Goal: Information Seeking & Learning: Learn about a topic

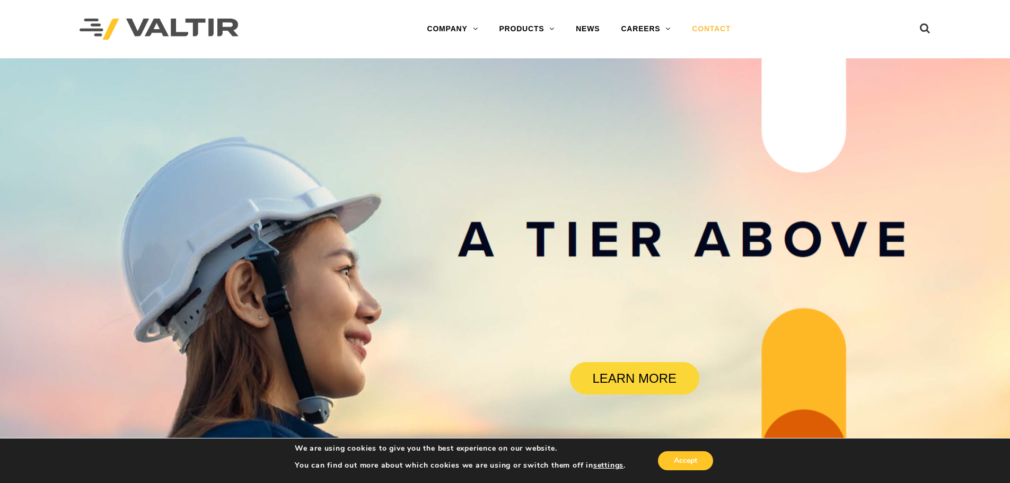
click at [704, 38] on link "CONTACT" at bounding box center [711, 29] width 60 height 21
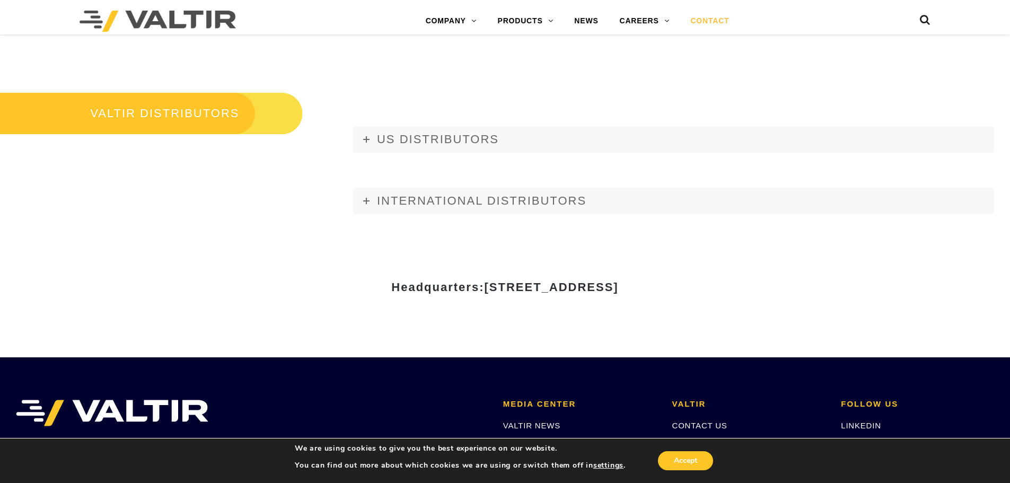
scroll to position [1265, 0]
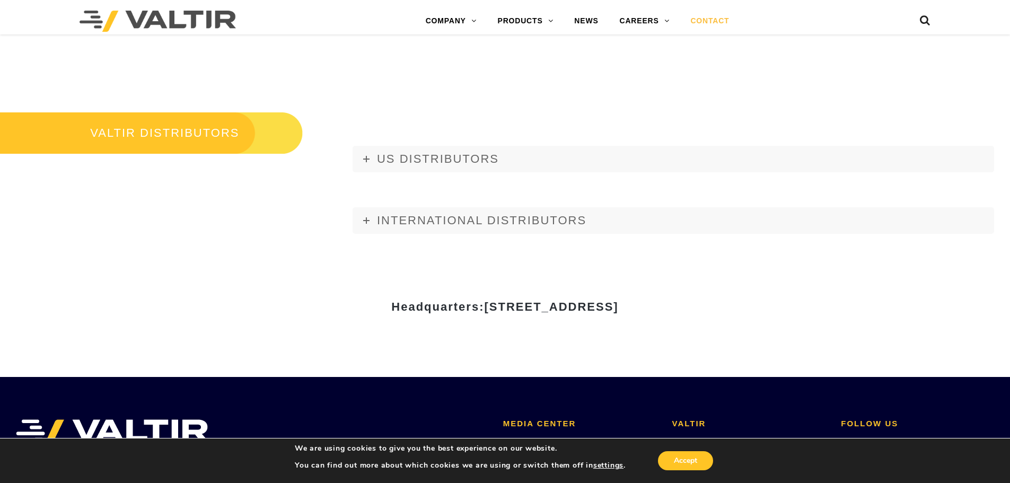
drag, startPoint x: 383, startPoint y: 305, endPoint x: 590, endPoint y: 302, distance: 206.8
click at [590, 302] on span "15601 Dallas Parkway, Suite 525 | Addison, TX 75001" at bounding box center [551, 306] width 134 height 13
copy span "15601 Dallas Parkway, Suite 525"
drag, startPoint x: 726, startPoint y: 302, endPoint x: 604, endPoint y: 302, distance: 121.4
click at [604, 302] on span "15601 Dallas Parkway, Suite 525 | Addison, TX 75001" at bounding box center [551, 306] width 134 height 13
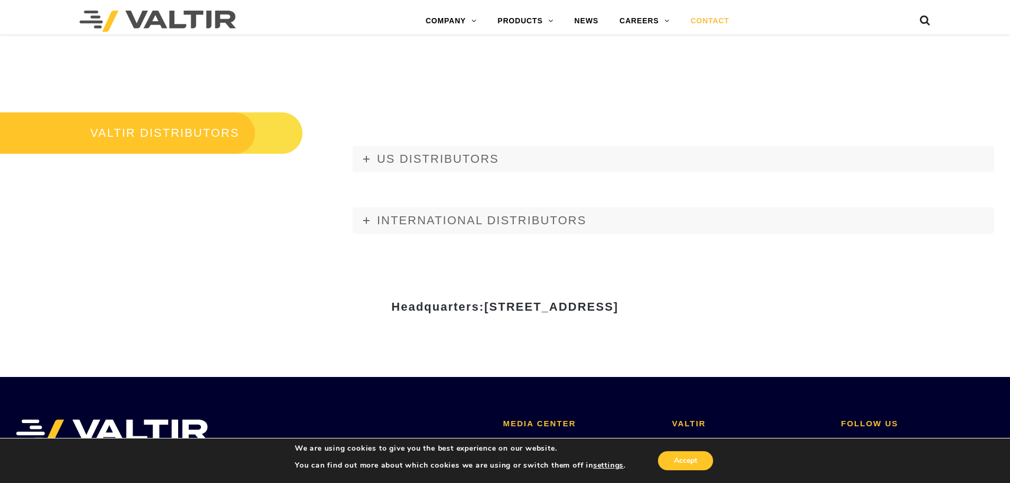
copy span "Addison, TX 75001"
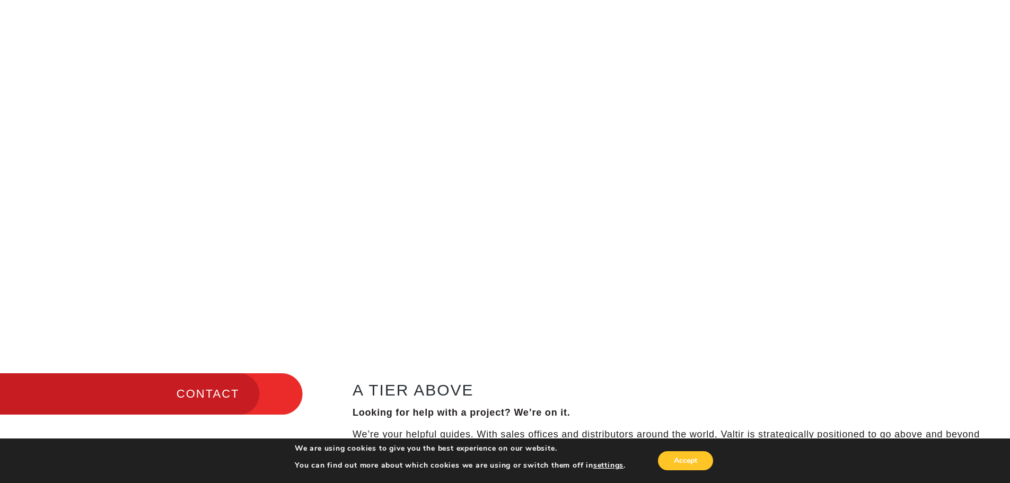
scroll to position [0, 0]
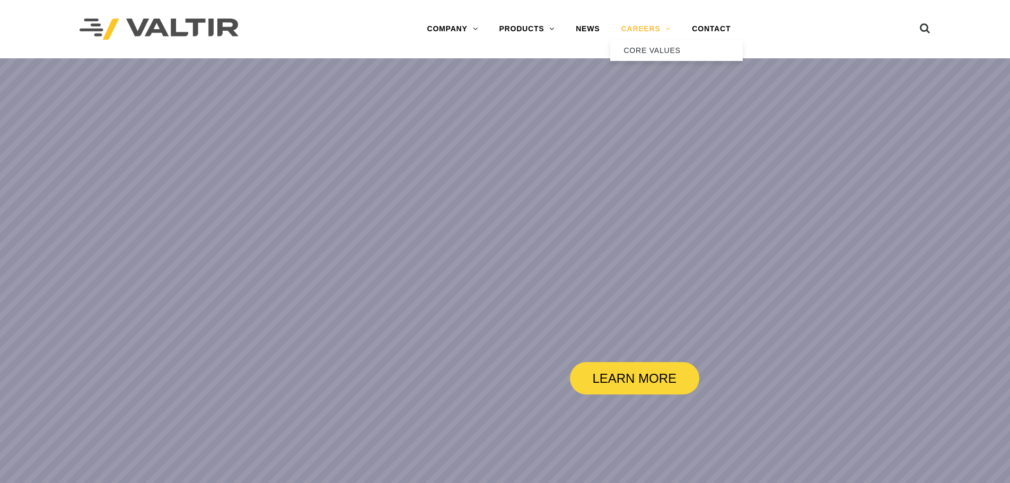
click at [654, 27] on link "CAREERS" at bounding box center [645, 29] width 71 height 21
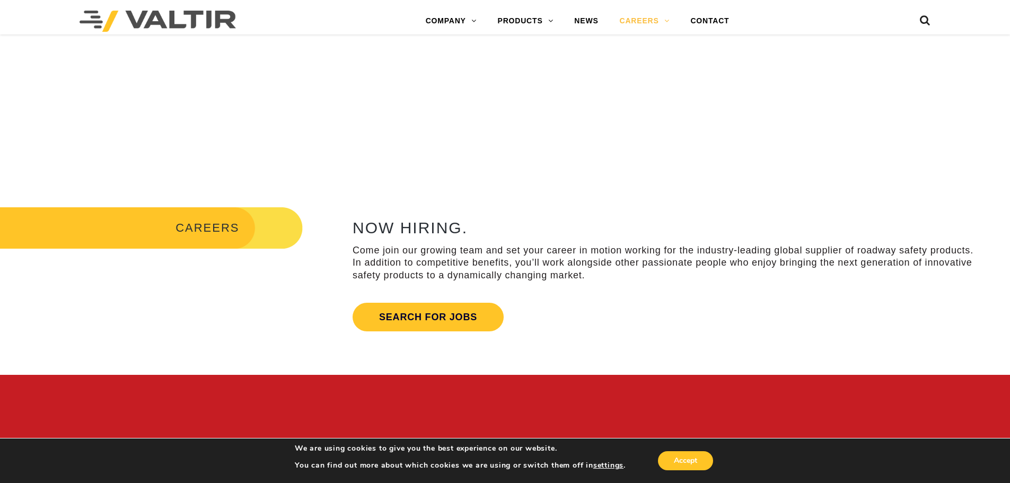
scroll to position [371, 0]
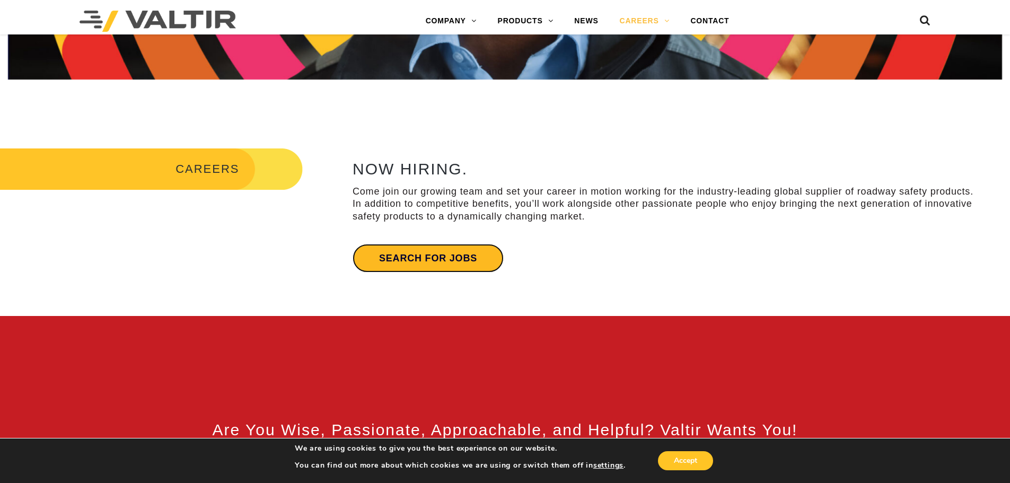
click at [443, 256] on link "Search for jobs" at bounding box center [428, 258] width 151 height 29
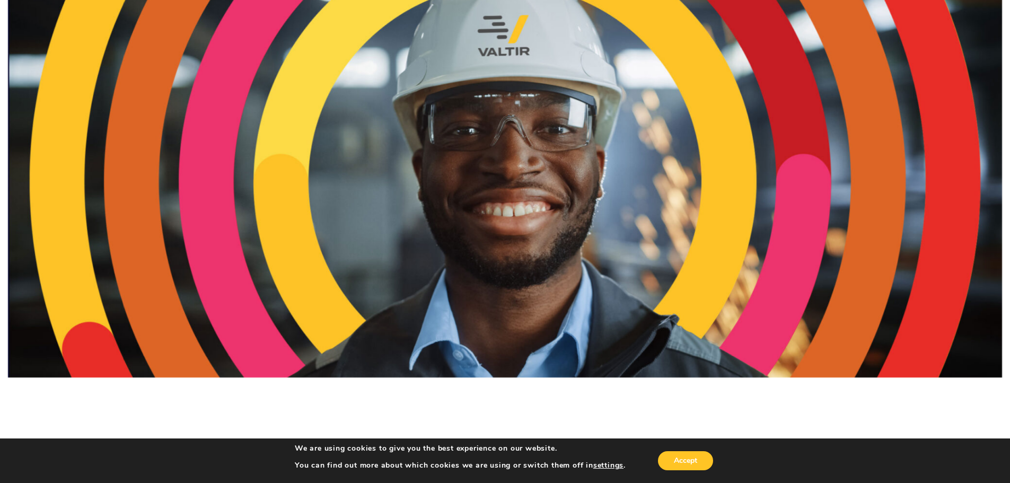
scroll to position [0, 0]
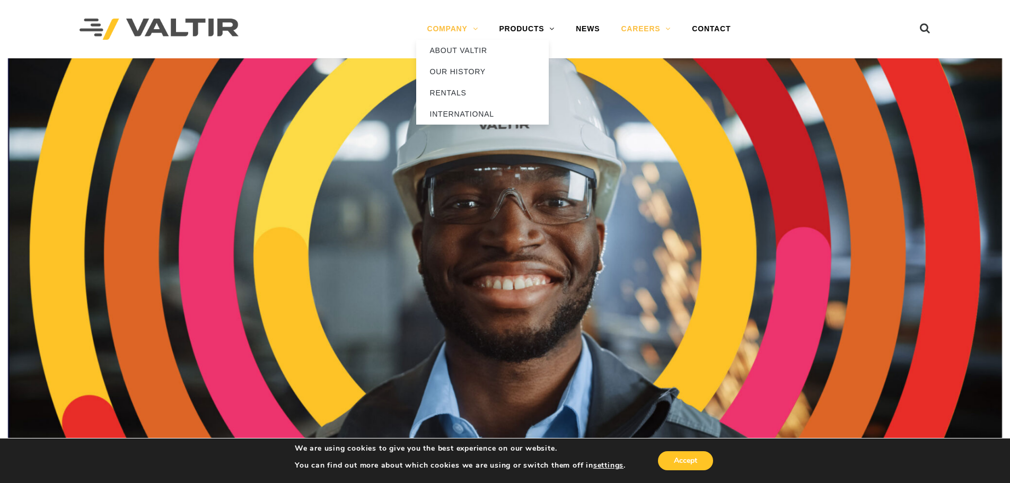
click at [429, 24] on link "COMPANY" at bounding box center [452, 29] width 72 height 21
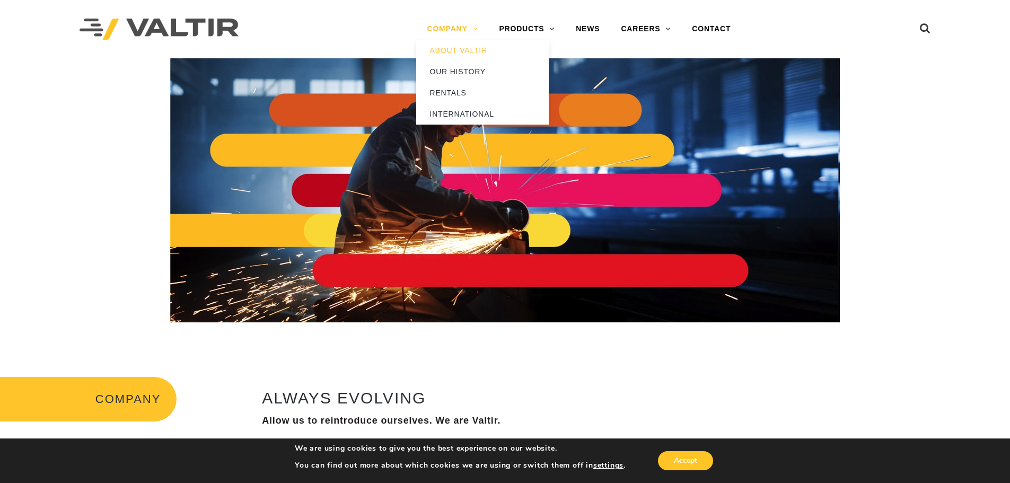
click at [449, 22] on link "COMPANY" at bounding box center [452, 29] width 72 height 21
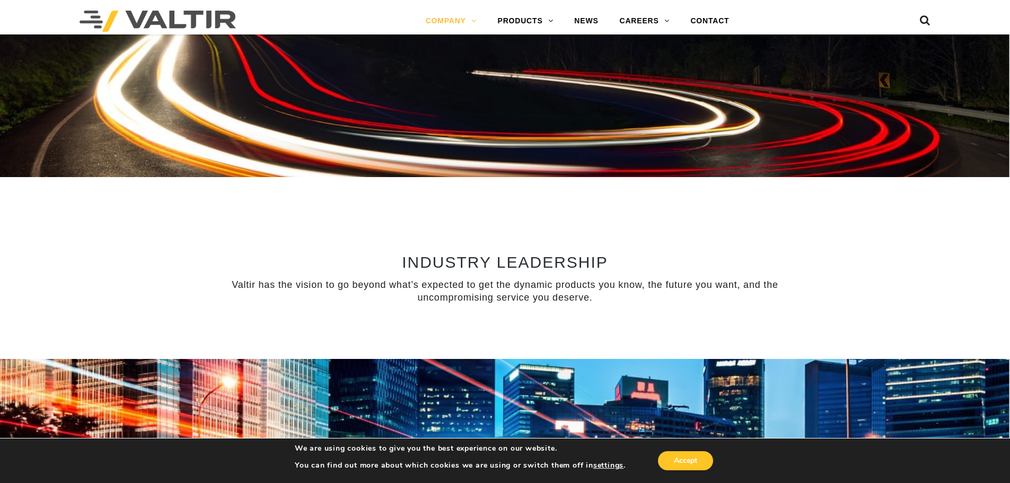
scroll to position [689, 0]
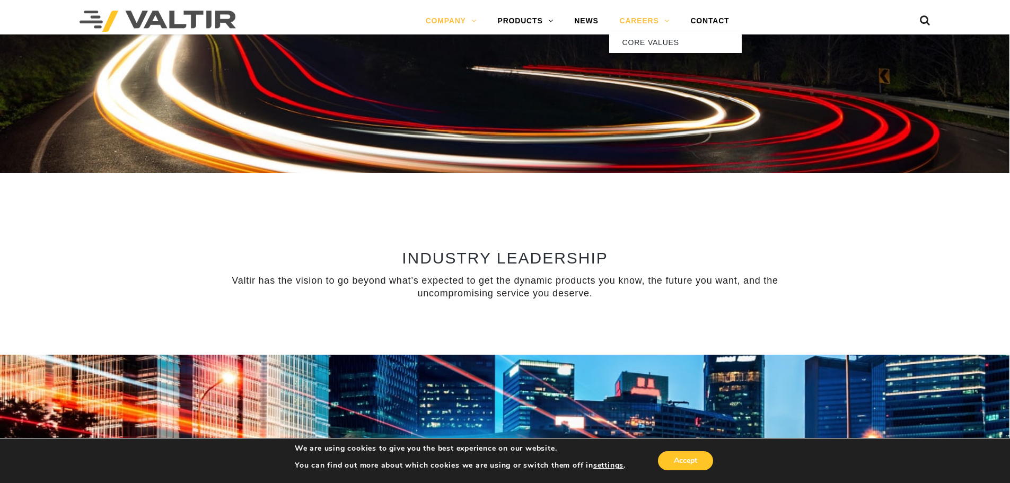
click at [647, 19] on link "CAREERS" at bounding box center [644, 21] width 71 height 21
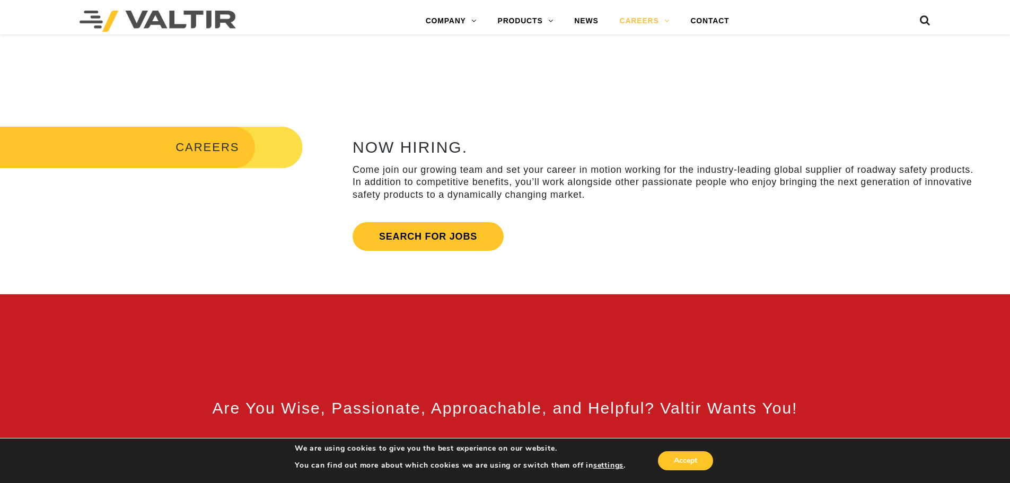
scroll to position [424, 0]
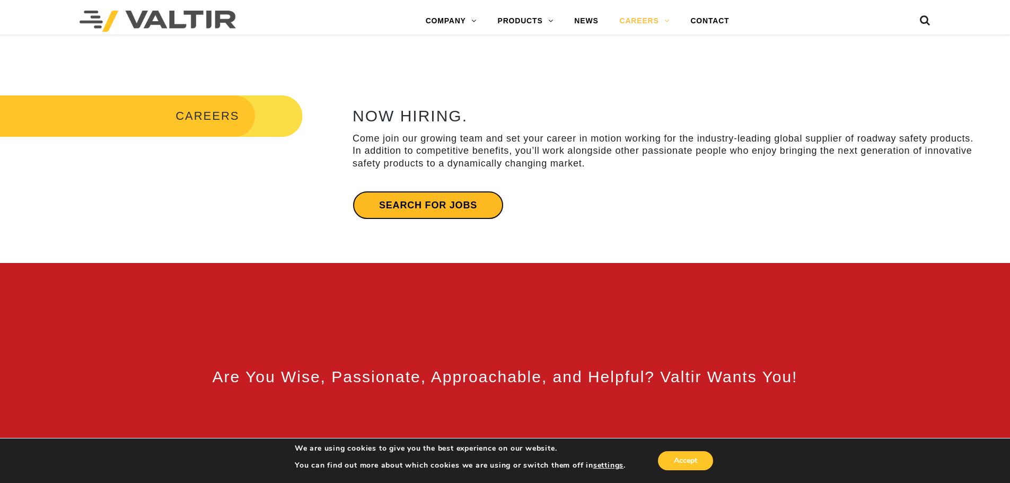
click at [444, 208] on link "Search for jobs" at bounding box center [428, 205] width 151 height 29
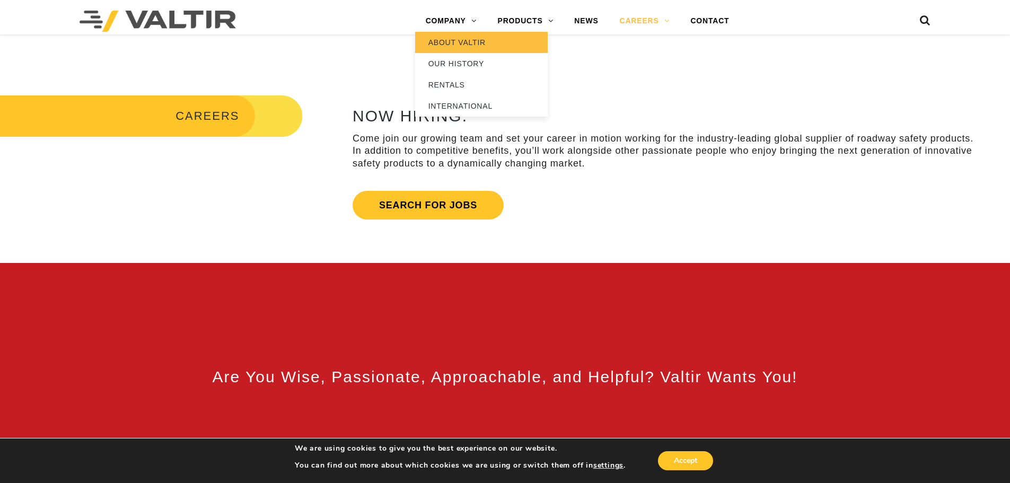
click at [457, 43] on link "ABOUT VALTIR" at bounding box center [481, 42] width 133 height 21
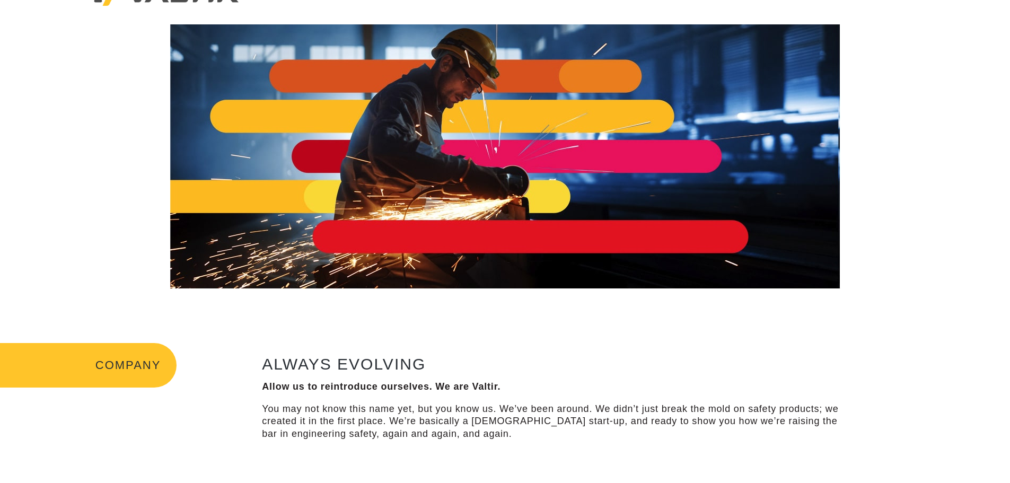
scroll to position [53, 0]
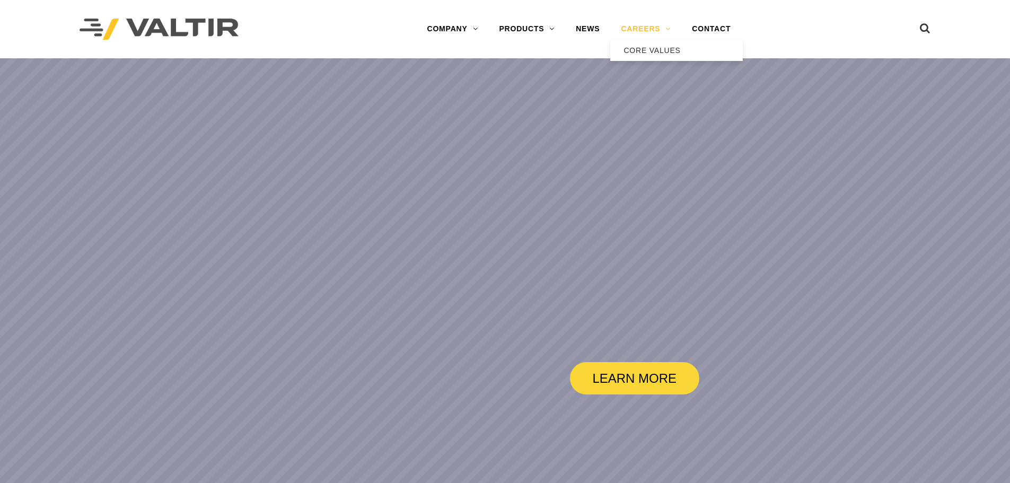
click at [624, 33] on link "CAREERS" at bounding box center [645, 29] width 71 height 21
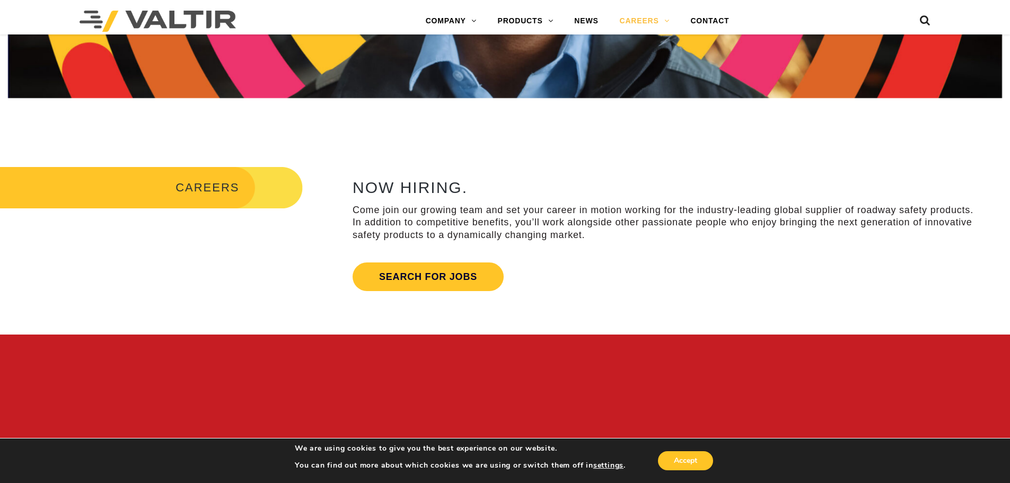
scroll to position [424, 0]
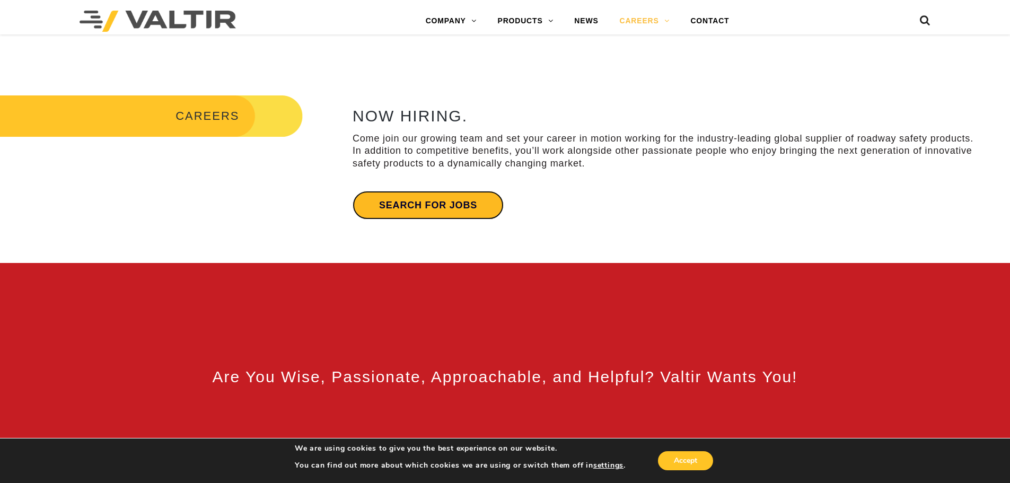
click at [470, 214] on link "Search for jobs" at bounding box center [428, 205] width 151 height 29
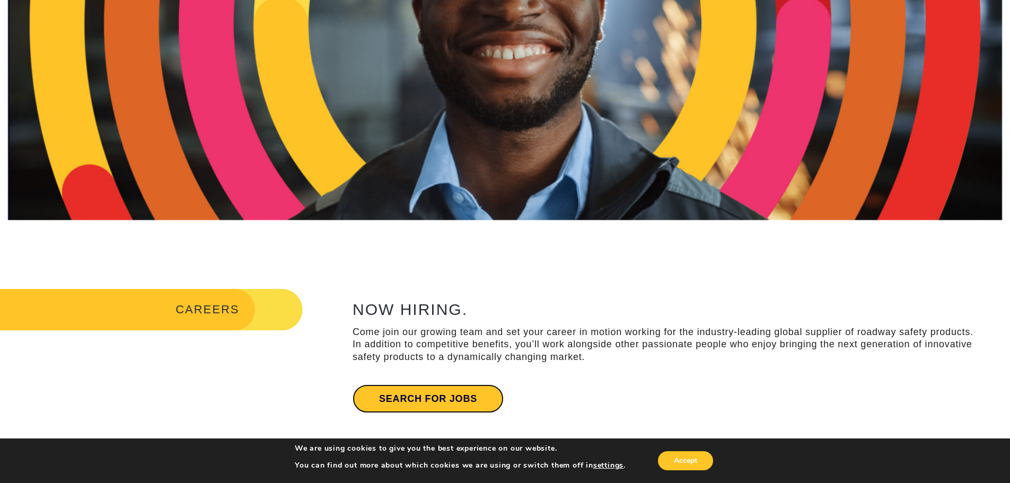
scroll to position [212, 0]
